Goal: Transaction & Acquisition: Book appointment/travel/reservation

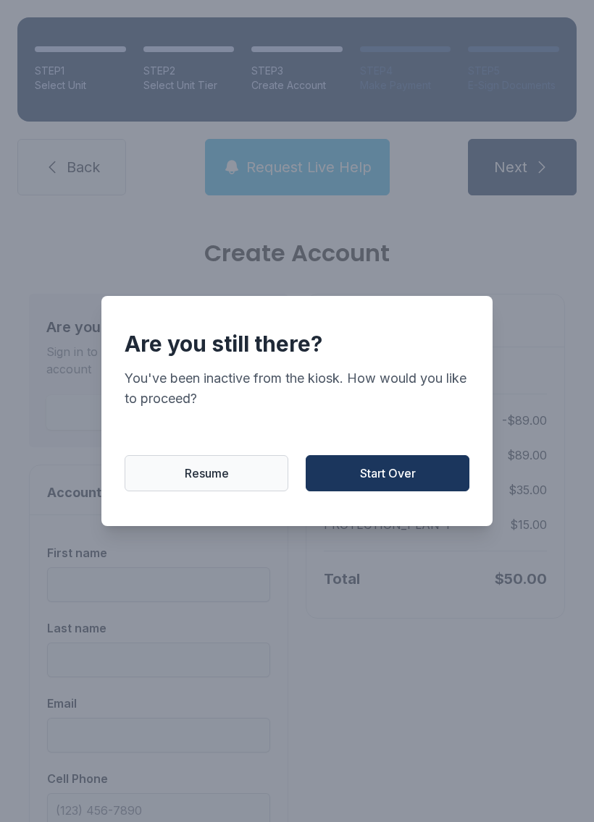
click at [378, 478] on span "Start Over" at bounding box center [388, 473] width 56 height 17
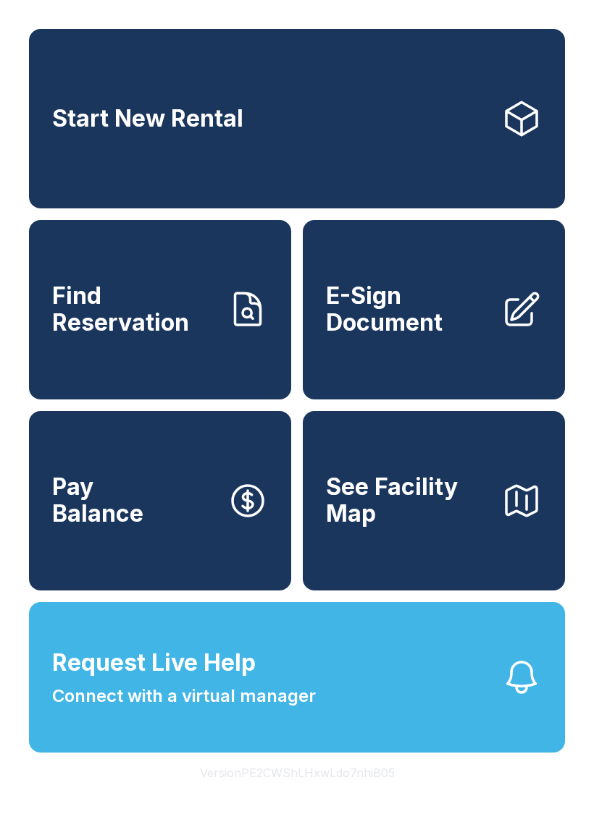
click at [471, 710] on button "Request Live Help Connect with a virtual manager" at bounding box center [297, 677] width 536 height 151
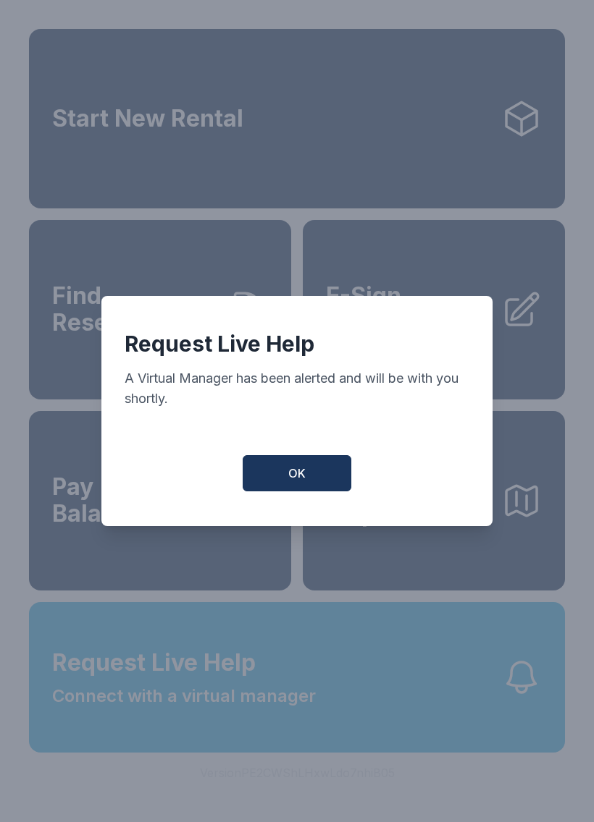
click at [316, 477] on button "OK" at bounding box center [296, 473] width 109 height 36
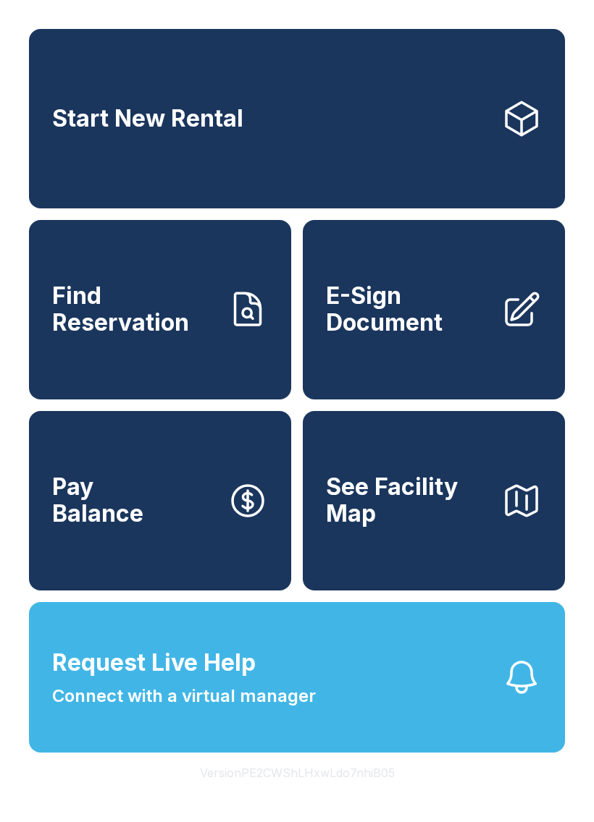
click at [187, 336] on span "Find Reservation" at bounding box center [134, 309] width 164 height 53
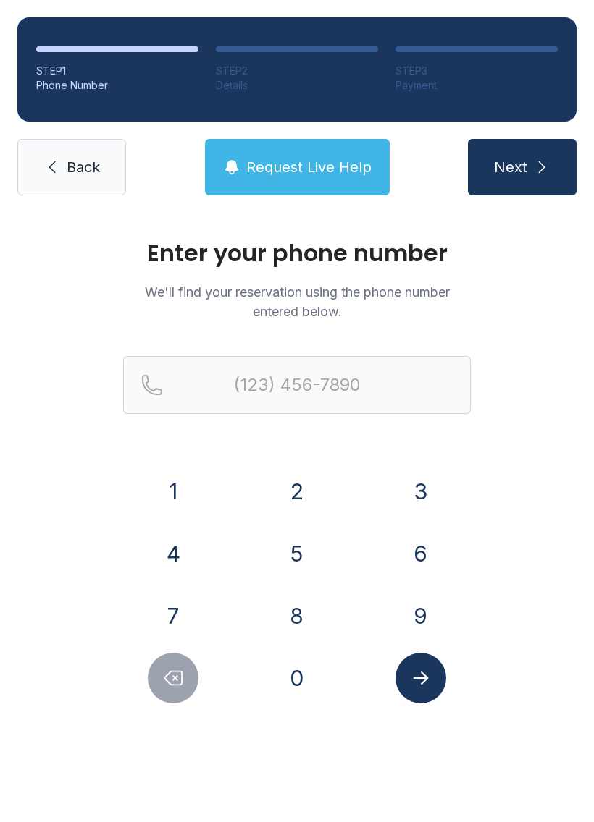
click at [305, 602] on button "8" at bounding box center [296, 616] width 51 height 51
click at [305, 682] on button "0" at bounding box center [296, 678] width 51 height 51
click at [206, 562] on div "4" at bounding box center [173, 553] width 101 height 51
click at [177, 552] on button "4" at bounding box center [173, 553] width 51 height 51
click at [308, 492] on button "2" at bounding box center [296, 491] width 51 height 51
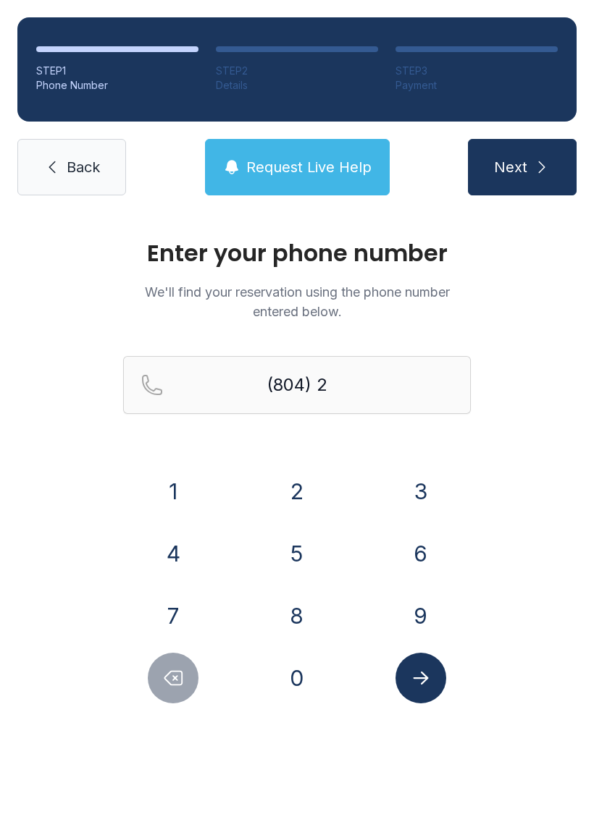
click at [337, 586] on div "1 2 3 4 5 6 7 8 9 0" at bounding box center [296, 584] width 347 height 237
click at [408, 544] on button "6" at bounding box center [420, 553] width 51 height 51
click at [428, 603] on button "9" at bounding box center [420, 616] width 51 height 51
click at [307, 515] on button "2" at bounding box center [296, 491] width 51 height 51
click at [195, 552] on button "4" at bounding box center [173, 553] width 51 height 51
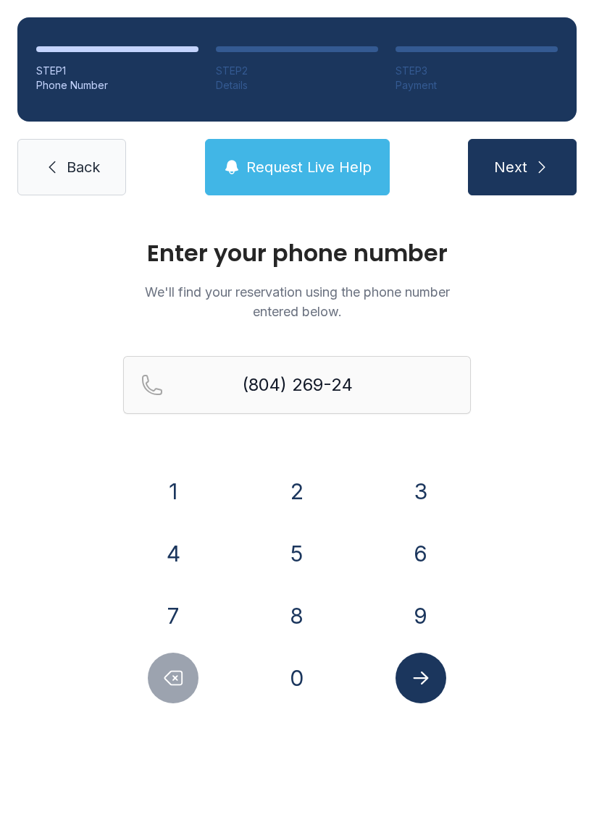
click at [312, 672] on button "0" at bounding box center [296, 678] width 51 height 51
click at [197, 499] on button "1" at bounding box center [173, 491] width 51 height 51
type input "[PHONE_NUMBER]"
click at [433, 679] on button "Submit lookup form" at bounding box center [420, 678] width 51 height 51
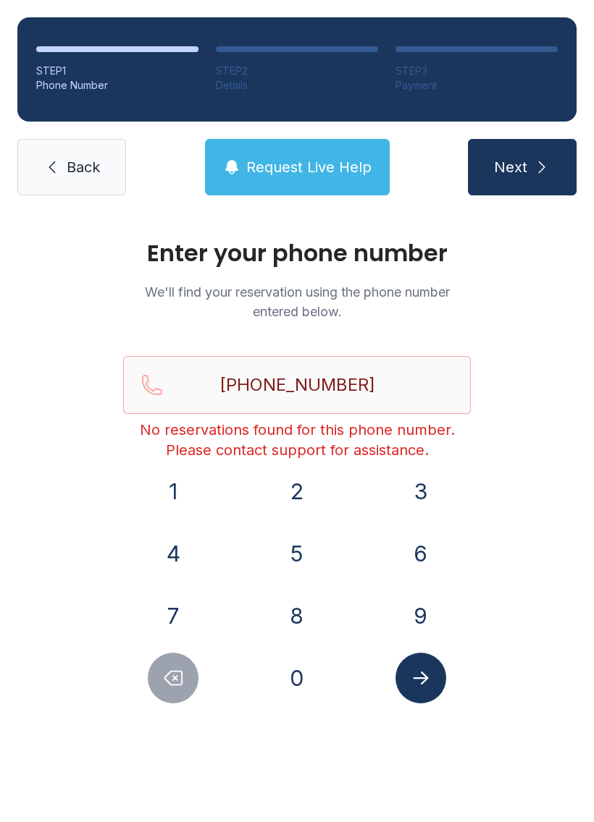
click at [108, 154] on link "Back" at bounding box center [71, 167] width 109 height 56
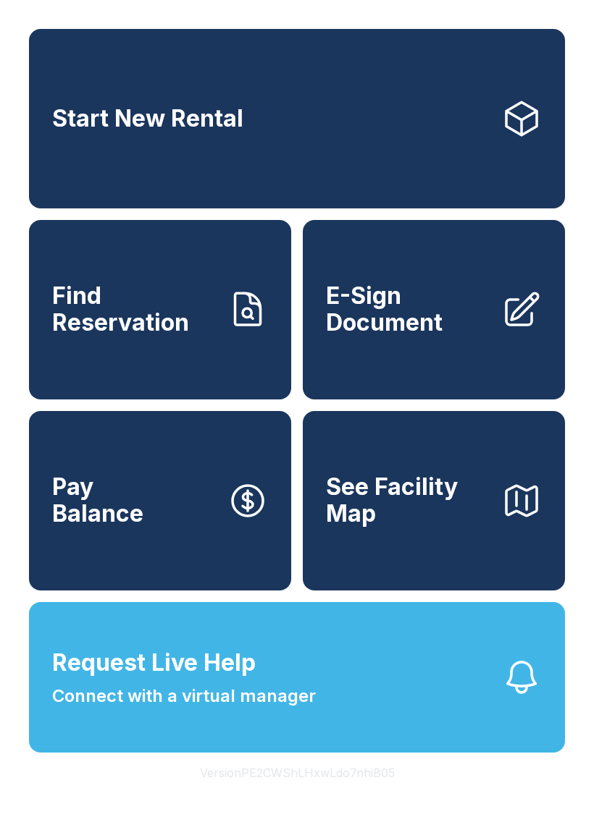
click at [473, 527] on span "See Facility Map" at bounding box center [408, 500] width 164 height 53
click at [362, 691] on button "Request Live Help Connect with a virtual manager" at bounding box center [297, 677] width 536 height 151
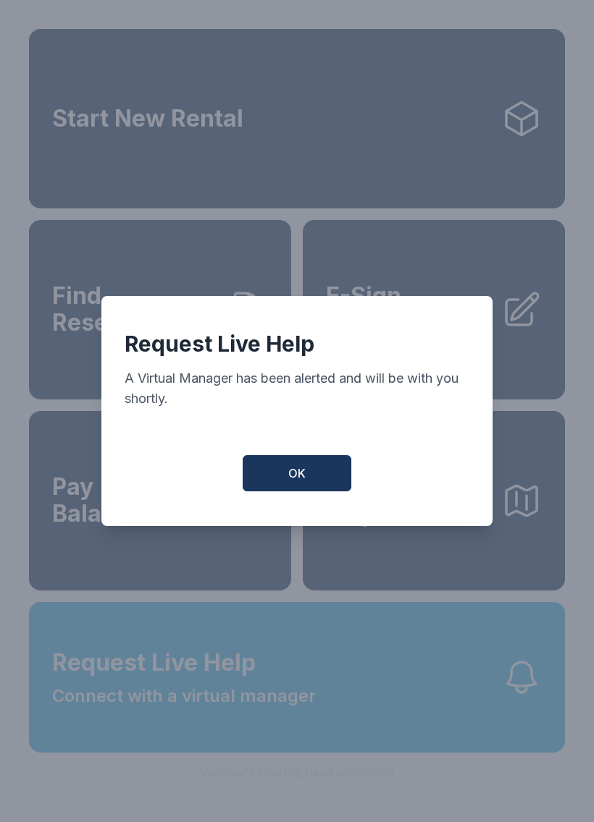
click at [315, 480] on button "OK" at bounding box center [296, 473] width 109 height 36
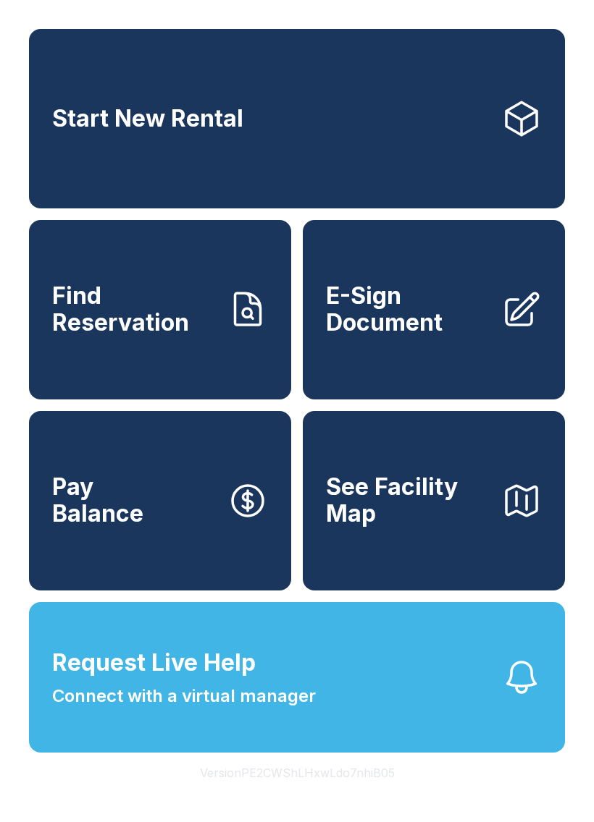
click at [423, 714] on button "Request Live Help Connect with a virtual manager" at bounding box center [297, 677] width 536 height 151
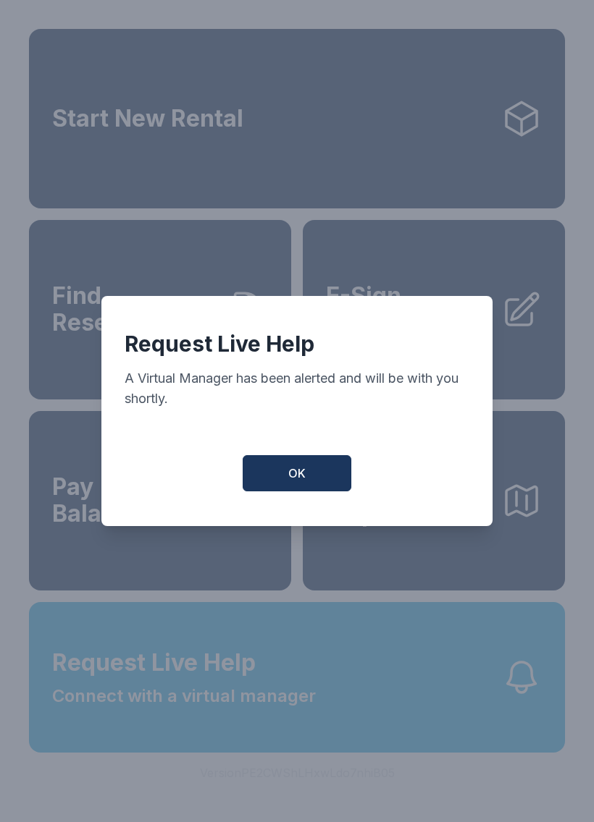
click at [294, 468] on button "OK" at bounding box center [296, 473] width 109 height 36
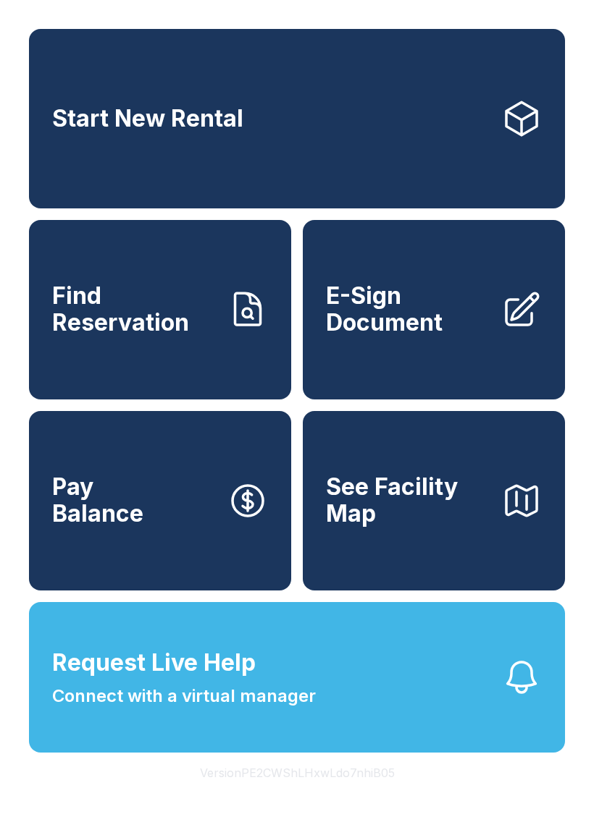
click at [329, 118] on link "Start New Rental" at bounding box center [297, 119] width 536 height 180
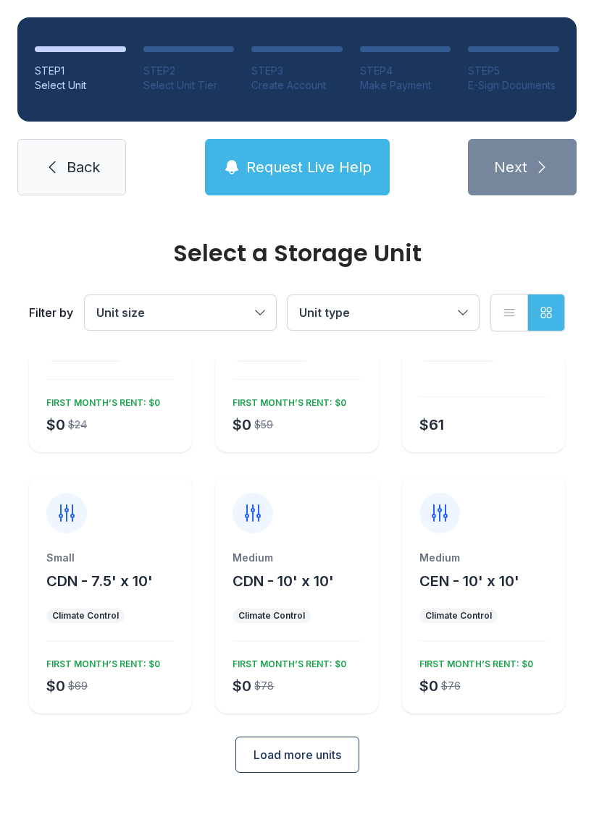
scroll to position [126, 0]
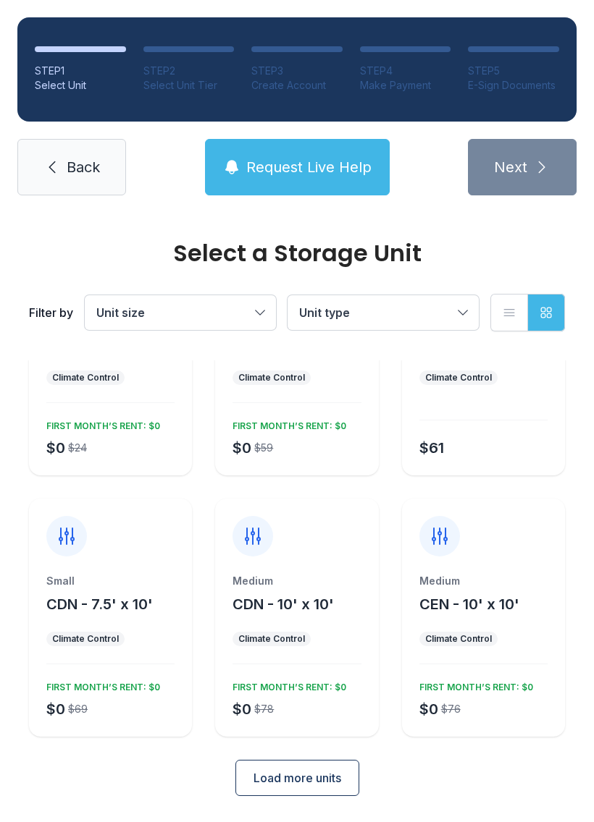
click at [417, 337] on div "Filter by Unit size Unit type List view Grid view" at bounding box center [297, 313] width 536 height 96
click at [435, 301] on button "Unit type" at bounding box center [382, 312] width 191 height 35
click at [229, 319] on span "Unit size" at bounding box center [172, 312] width 153 height 17
